Goal: Information Seeking & Learning: Learn about a topic

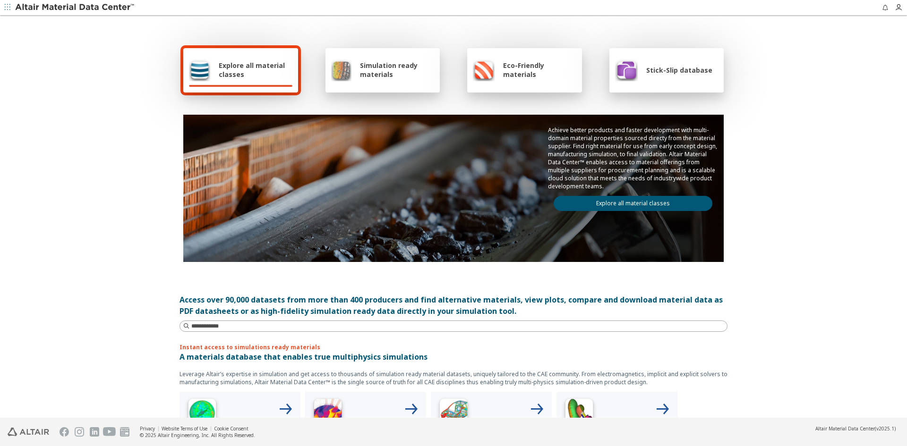
click at [653, 67] on span "Stick-Slip database" at bounding box center [679, 70] width 66 height 9
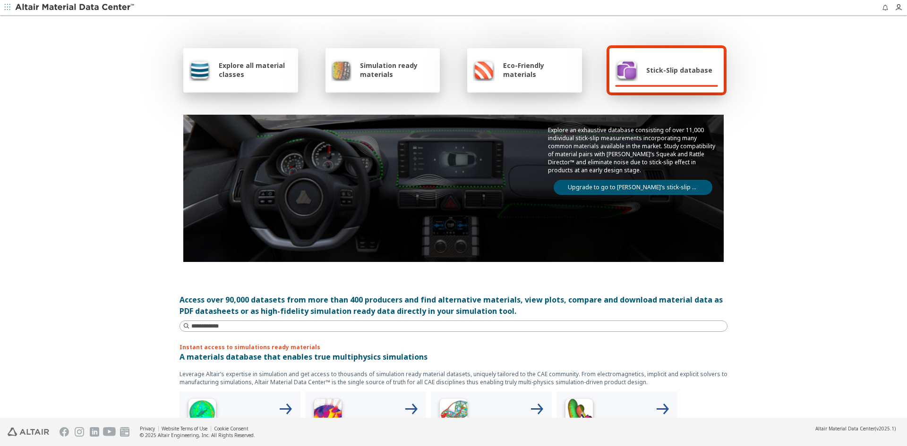
click at [648, 192] on link "Upgrade to go to [PERSON_NAME]’s stick-slip database" at bounding box center [633, 187] width 159 height 15
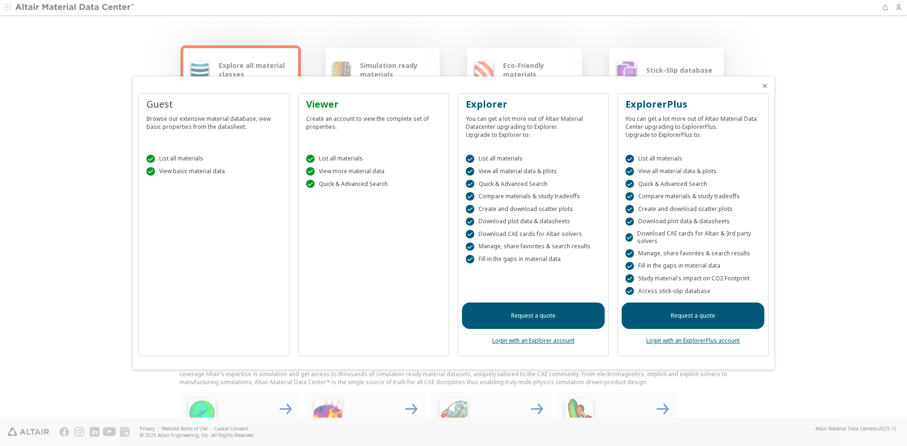
click at [761, 84] on span "Close" at bounding box center [764, 86] width 11 height 8
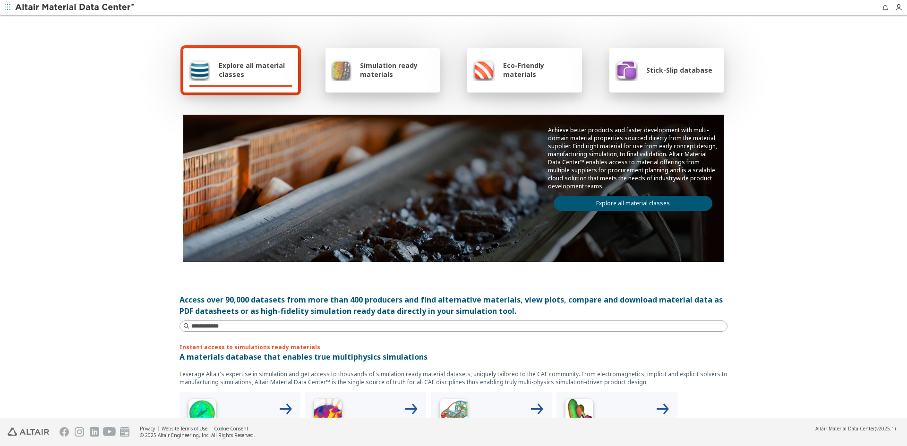
click at [660, 65] on div "Stick-Slip database" at bounding box center [663, 70] width 97 height 23
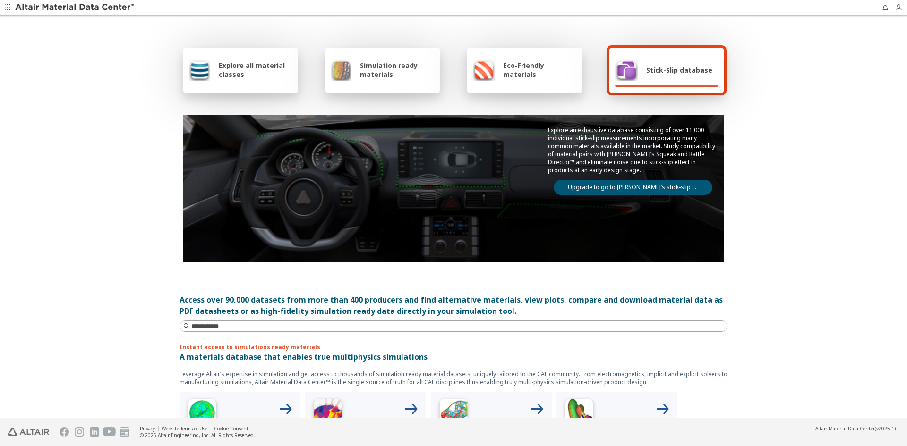
click at [900, 6] on icon "button" at bounding box center [899, 8] width 8 height 8
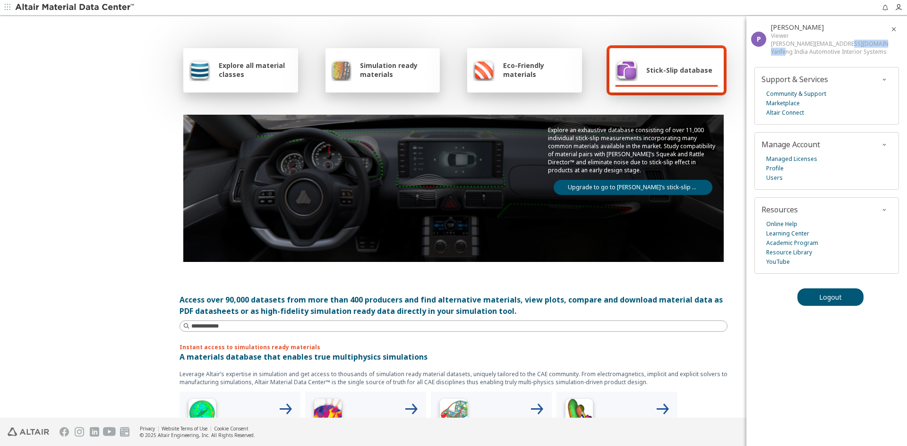
drag, startPoint x: 850, startPoint y: 45, endPoint x: 784, endPoint y: 48, distance: 65.7
click at [784, 48] on div "[PERSON_NAME] Viewer [PERSON_NAME][EMAIL_ADDRESS][DOMAIN_NAME] Yanfeng India Au…" at bounding box center [829, 39] width 117 height 33
click at [733, 109] on div "Explore all material classes Simulation ready materials Eco-Friendly materials …" at bounding box center [453, 218] width 567 height 402
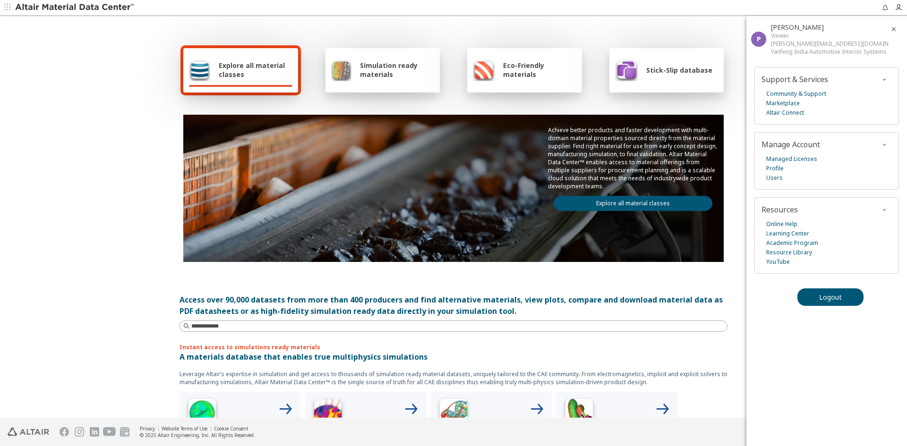
click at [691, 199] on link "Explore all material classes" at bounding box center [633, 203] width 159 height 15
